Goal: Book appointment/travel/reservation

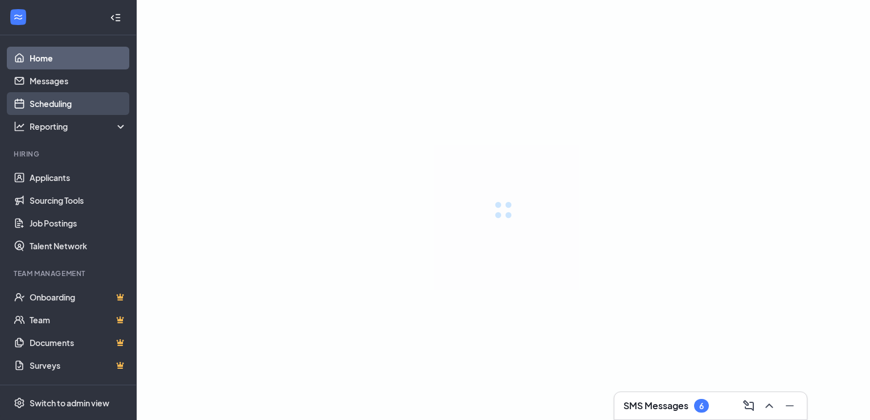
click at [52, 106] on link "Scheduling" at bounding box center [78, 103] width 97 height 23
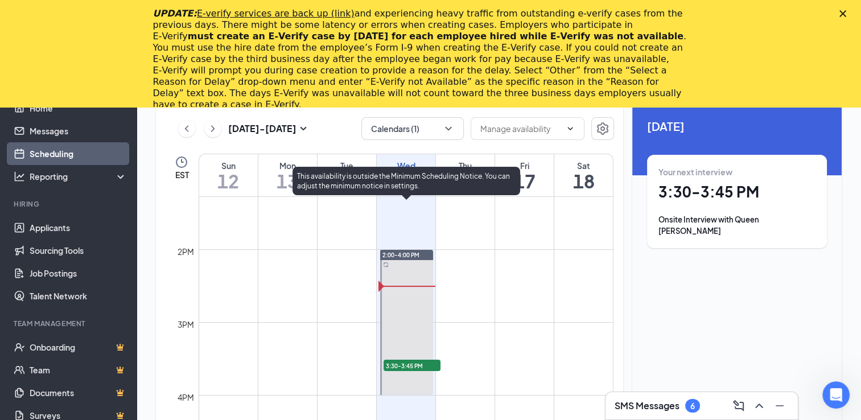
scroll to position [958, 0]
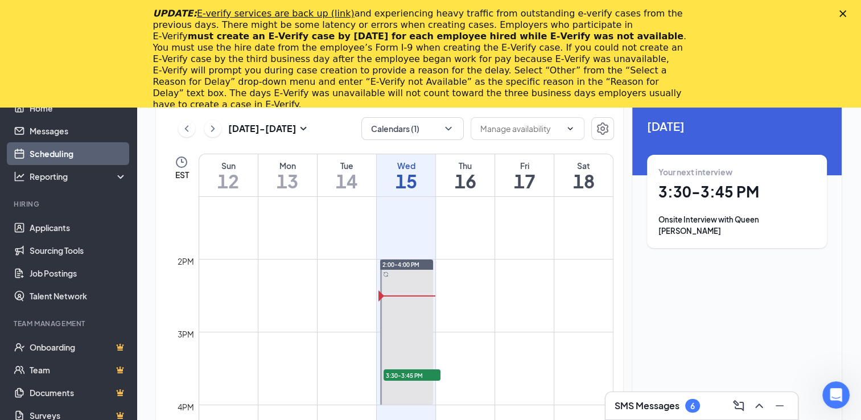
click at [846, 14] on icon "Close" at bounding box center [843, 13] width 7 height 7
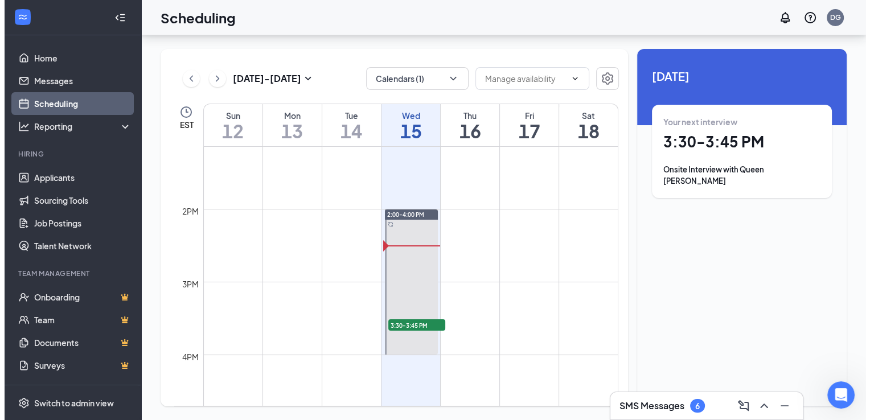
scroll to position [0, 0]
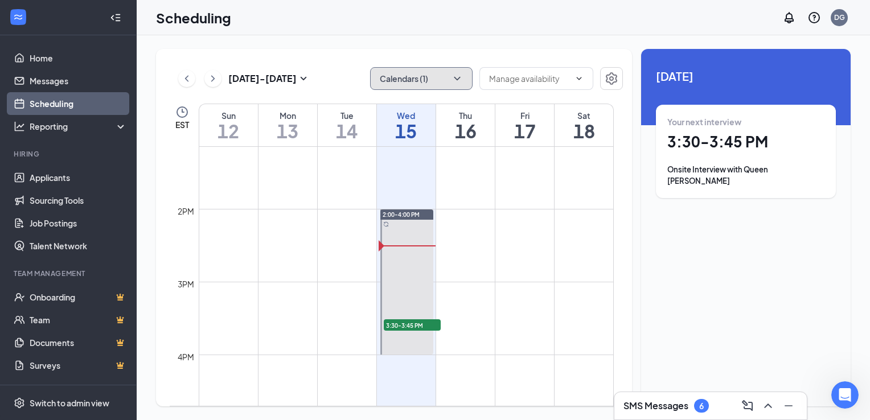
click at [451, 81] on icon "ChevronDown" at bounding box center [456, 78] width 11 height 11
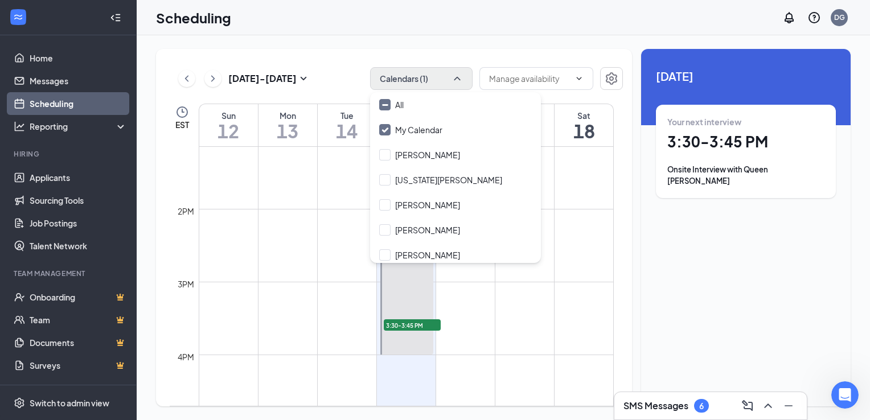
click at [482, 47] on div "[DATE] - [DATE] Calendars (1) EST Sun 12 Mon 13 Tue 14 Wed 15 Thu 16 Fri 17 Sat…" at bounding box center [503, 227] width 733 height 385
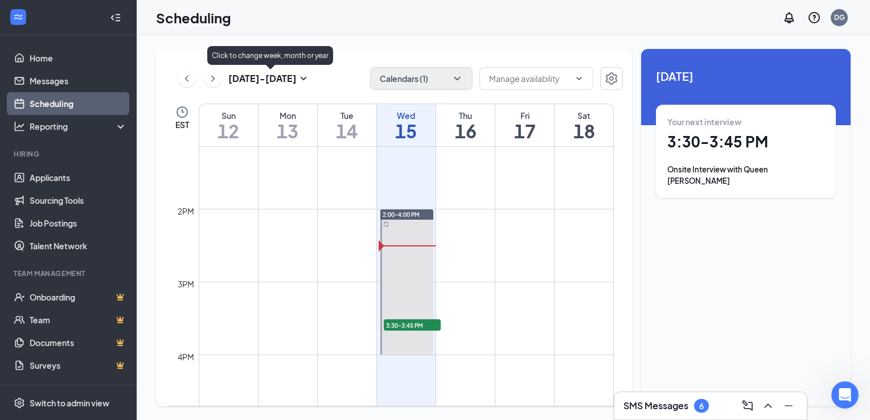
click at [215, 79] on icon "ChevronRight" at bounding box center [212, 79] width 11 height 14
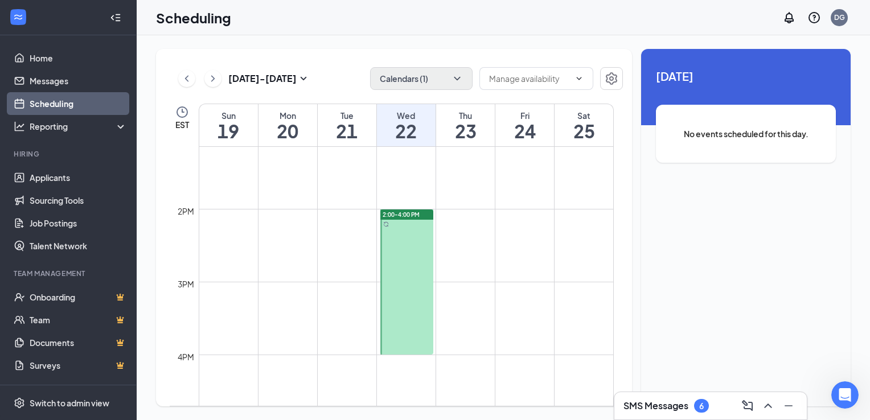
scroll to position [1015, 0]
click at [189, 77] on icon "ChevronLeft" at bounding box center [186, 79] width 11 height 14
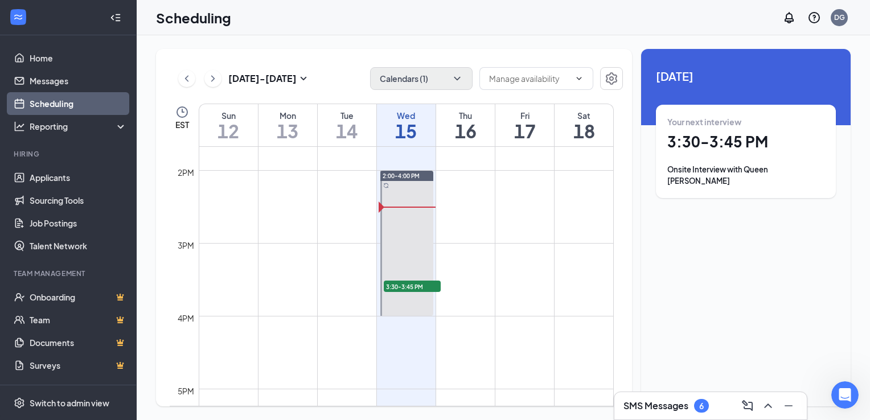
scroll to position [1015, 0]
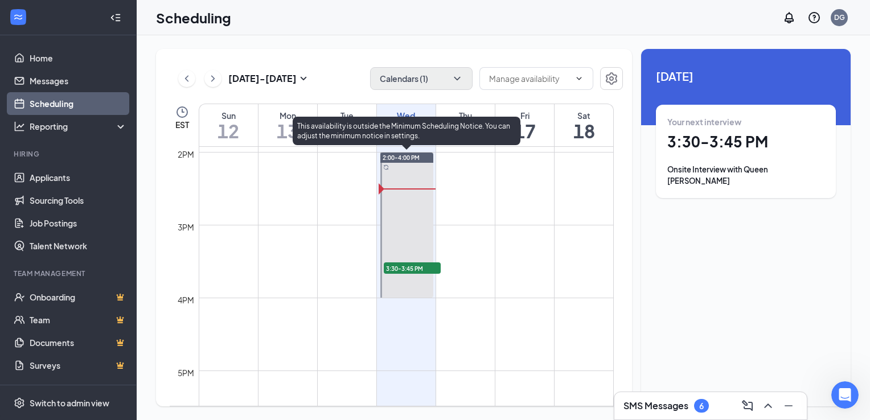
click at [408, 266] on span "3:30-3:45 PM" at bounding box center [412, 267] width 57 height 11
